Goal: Check status: Check status

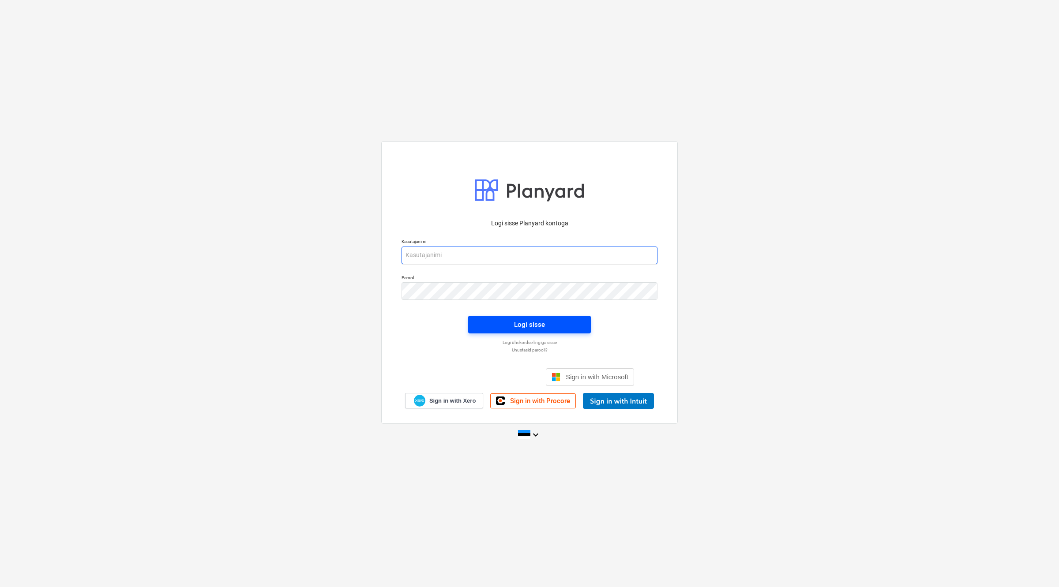
type input "[EMAIL_ADDRESS][DOMAIN_NAME]"
click at [520, 319] on div "Logi sisse" at bounding box center [529, 324] width 31 height 11
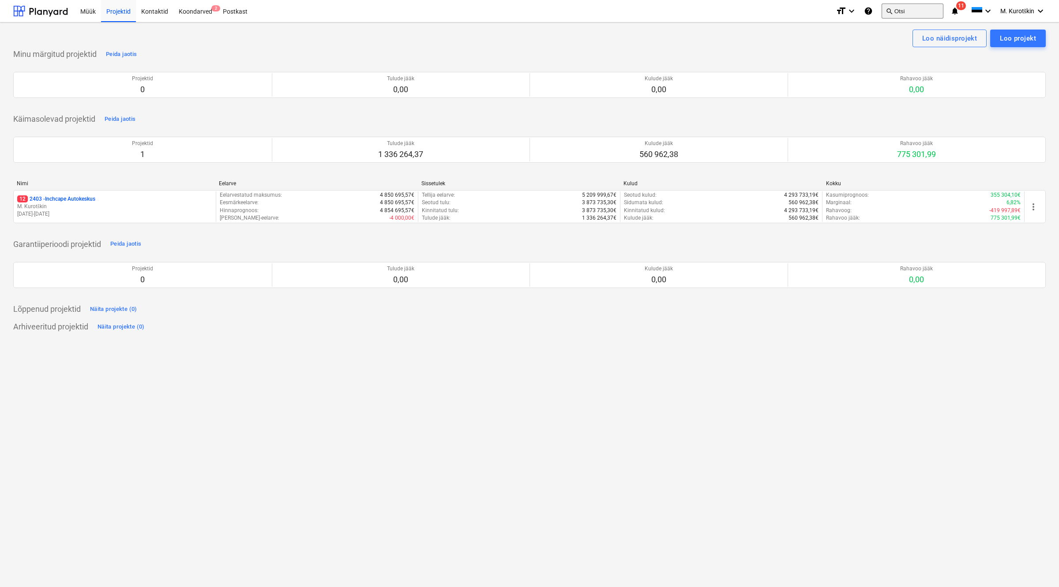
click at [911, 16] on button "search Otsi" at bounding box center [912, 11] width 62 height 15
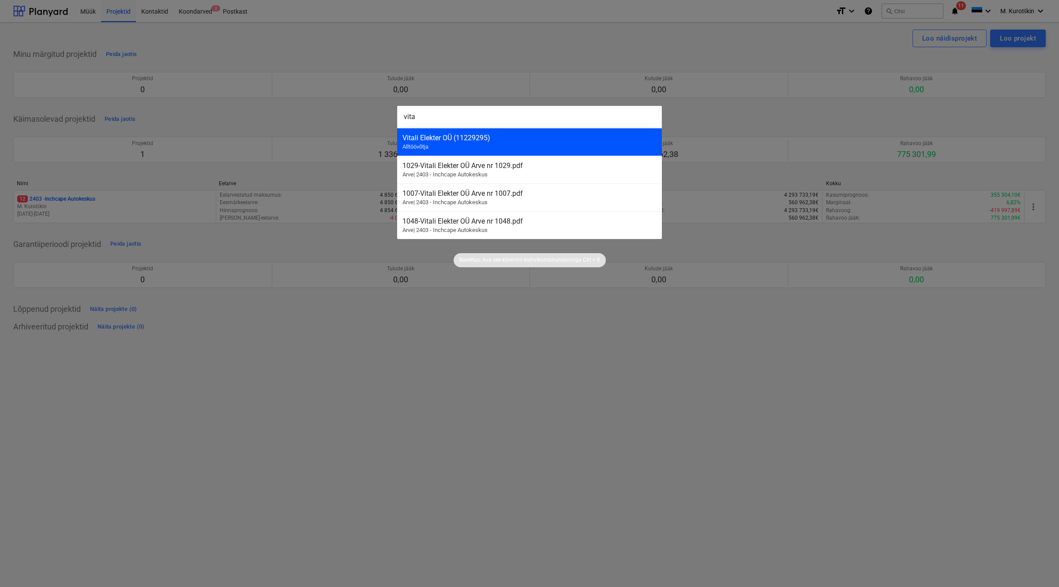
type input "vita"
click at [543, 139] on div "Vitali Elekter OÜ (11229295)" at bounding box center [529, 138] width 254 height 8
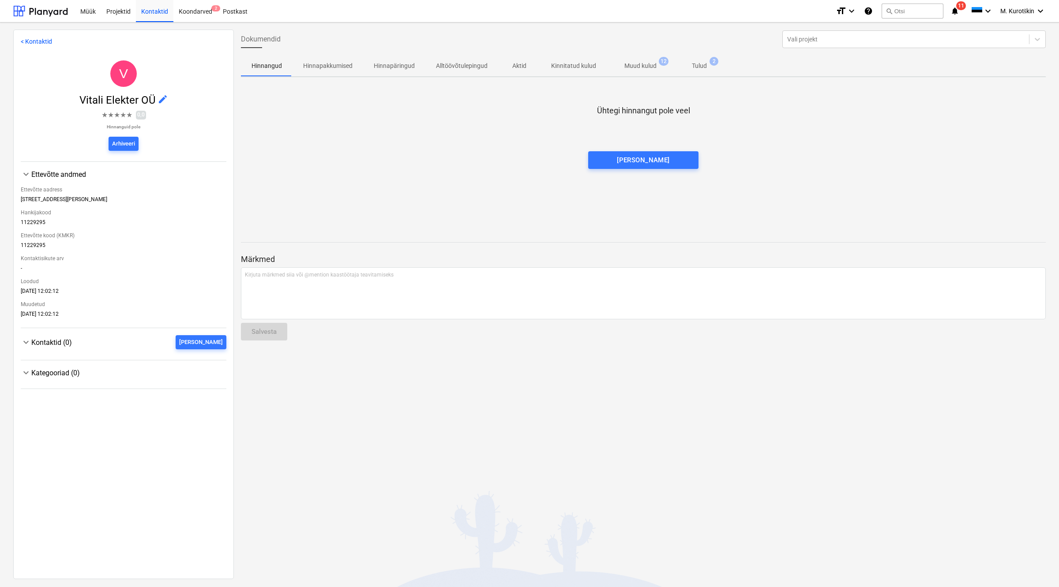
click at [696, 68] on p "Tulud" at bounding box center [699, 65] width 15 height 9
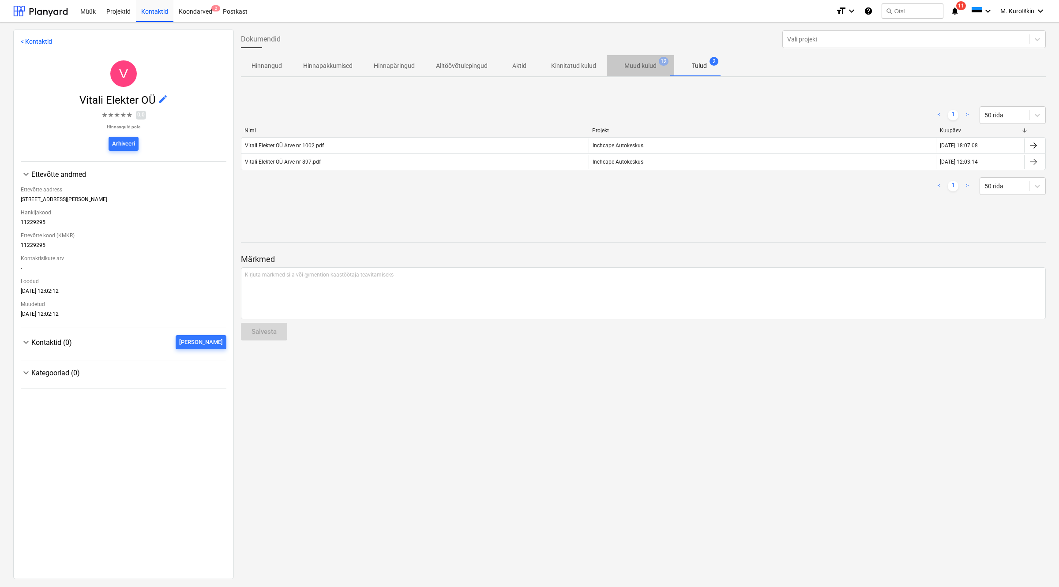
click at [633, 67] on p "Muud kulud" at bounding box center [640, 65] width 32 height 9
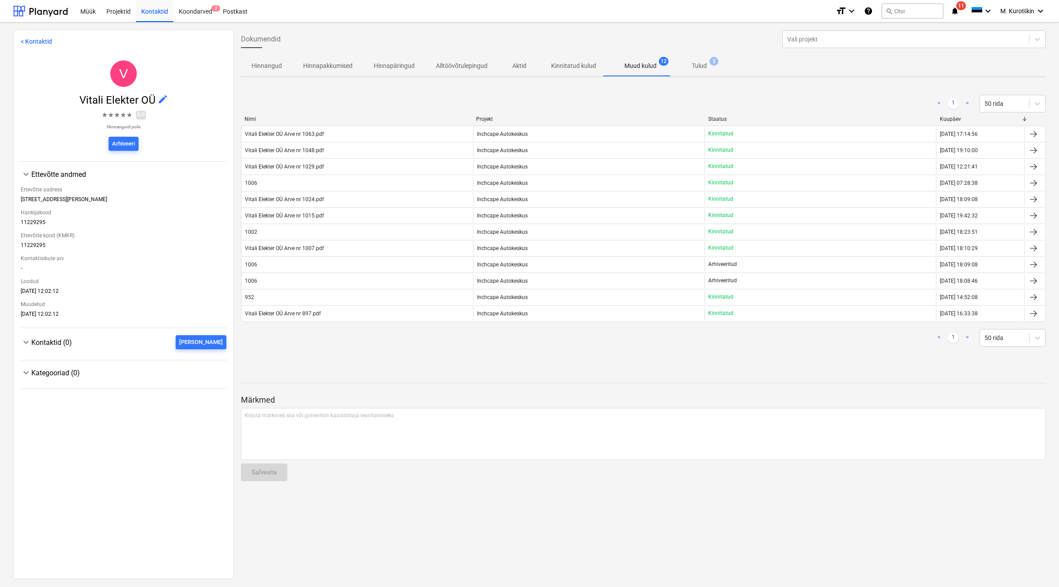
click at [965, 336] on link ">" at bounding box center [967, 338] width 11 height 11
